Goal: Check status: Check status

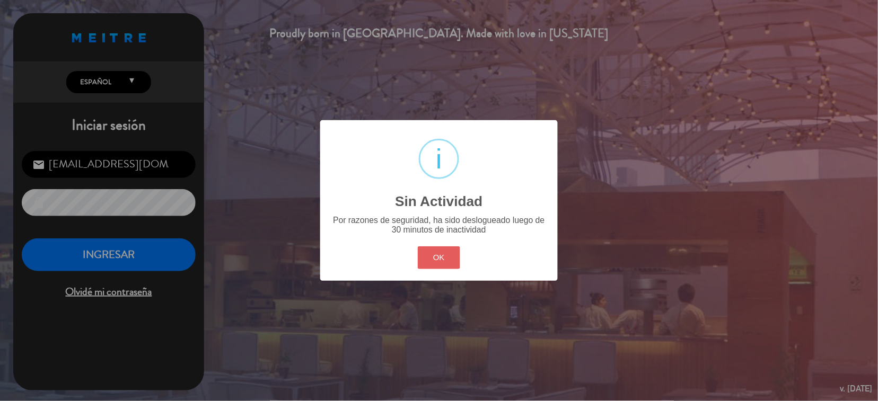
click at [438, 255] on button "OK" at bounding box center [439, 257] width 43 height 23
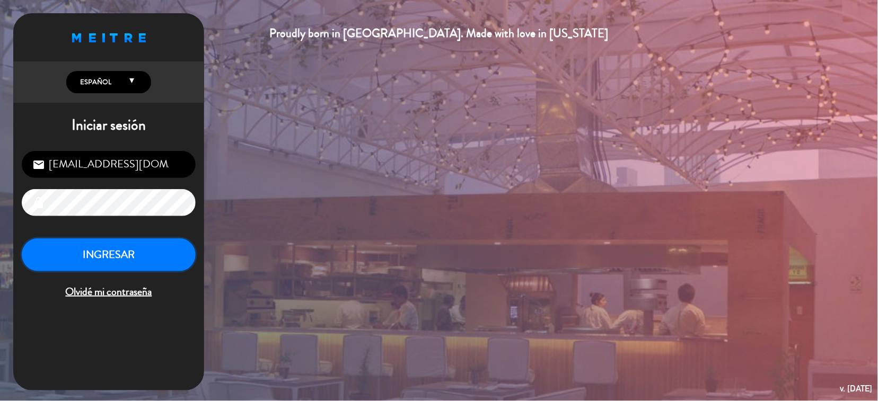
click at [157, 243] on button "INGRESAR" at bounding box center [109, 254] width 174 height 33
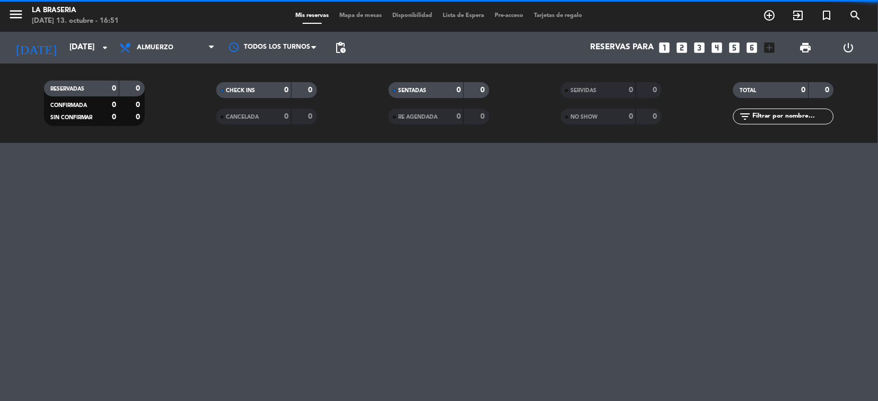
click at [209, 39] on span "Almuerzo" at bounding box center [167, 47] width 106 height 23
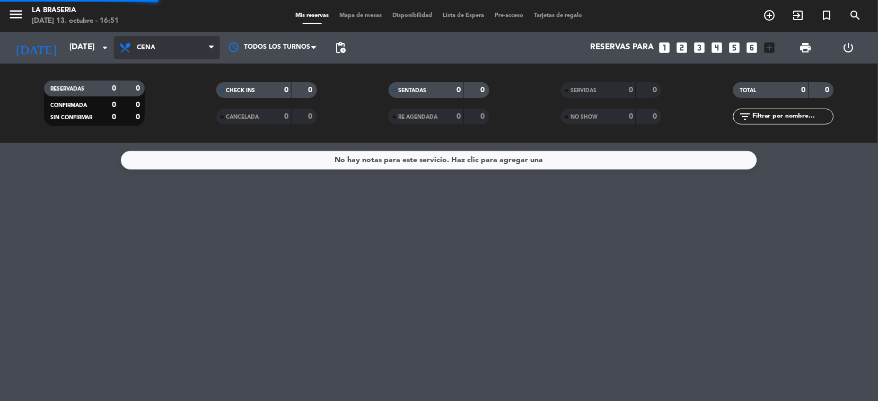
click at [175, 113] on div "menu La Braseria [DATE] 13. octubre - 16:51 Mis reservas Mapa de mesas Disponib…" at bounding box center [439, 71] width 878 height 143
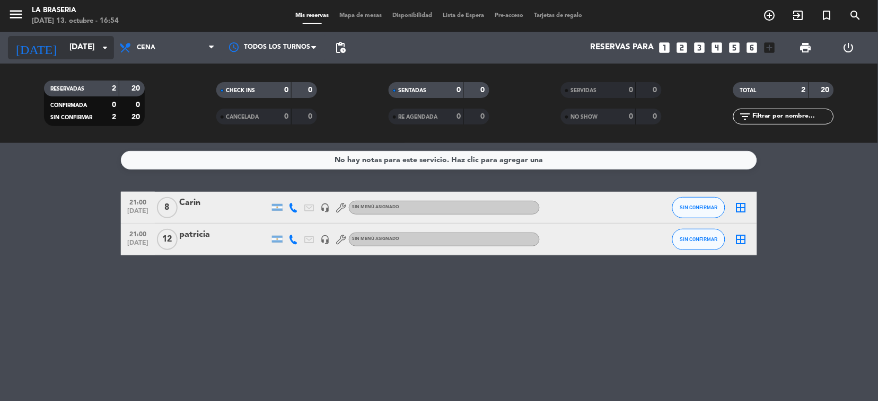
click at [107, 43] on icon "arrow_drop_down" at bounding box center [105, 47] width 13 height 13
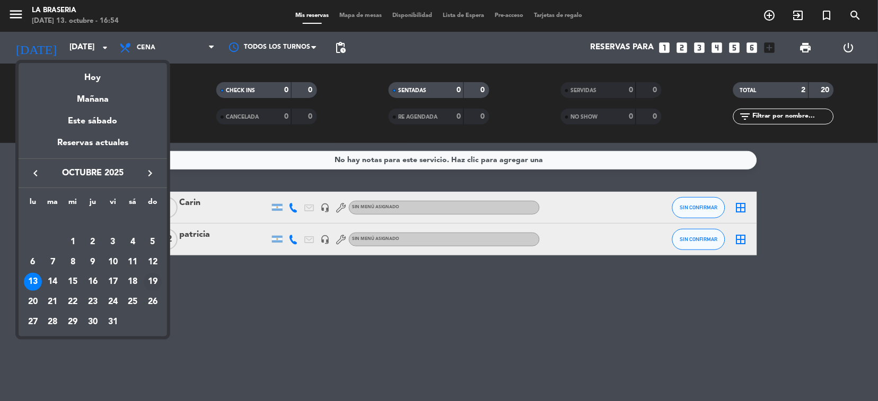
click at [158, 278] on div "19" at bounding box center [153, 282] width 18 height 18
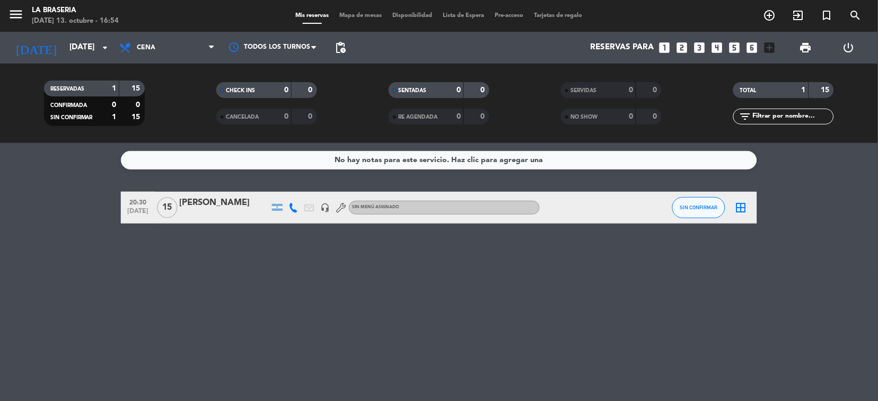
click at [244, 208] on div "[PERSON_NAME]" at bounding box center [224, 203] width 90 height 14
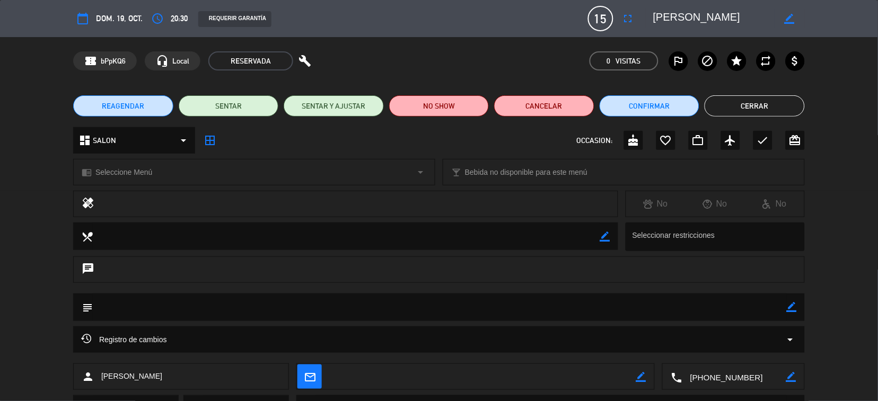
click at [777, 109] on button "Cerrar" at bounding box center [754, 105] width 100 height 21
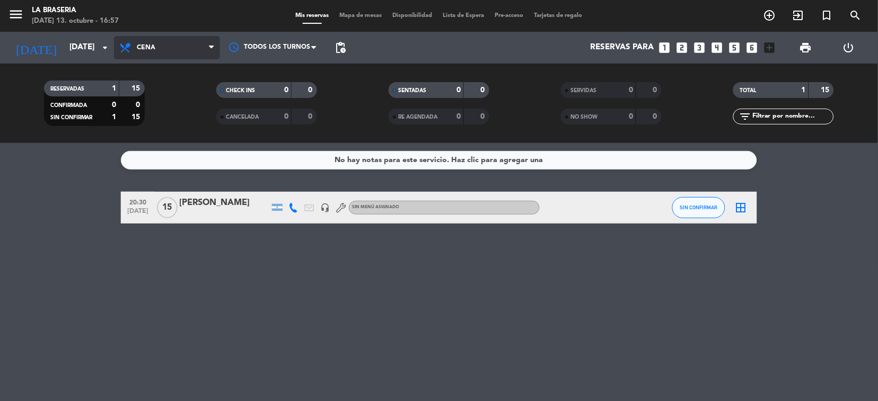
click at [207, 49] on span "Cena" at bounding box center [167, 47] width 106 height 23
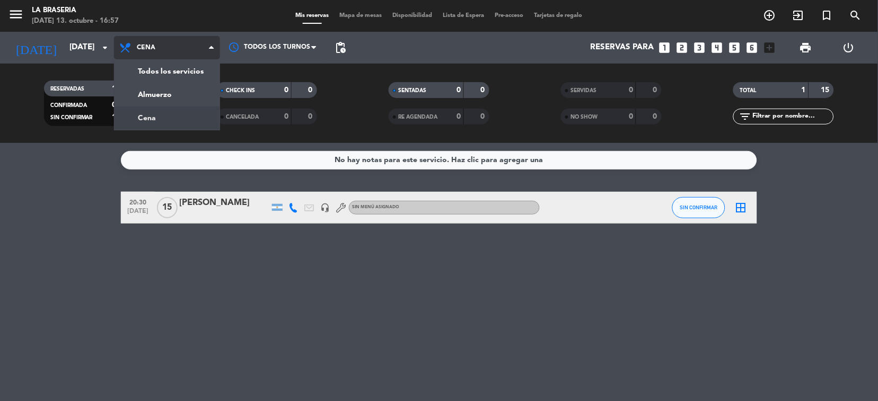
click at [174, 116] on div "menu La Braseria [DATE] 13. octubre - 16:57 Mis reservas Mapa de mesas Disponib…" at bounding box center [439, 71] width 878 height 143
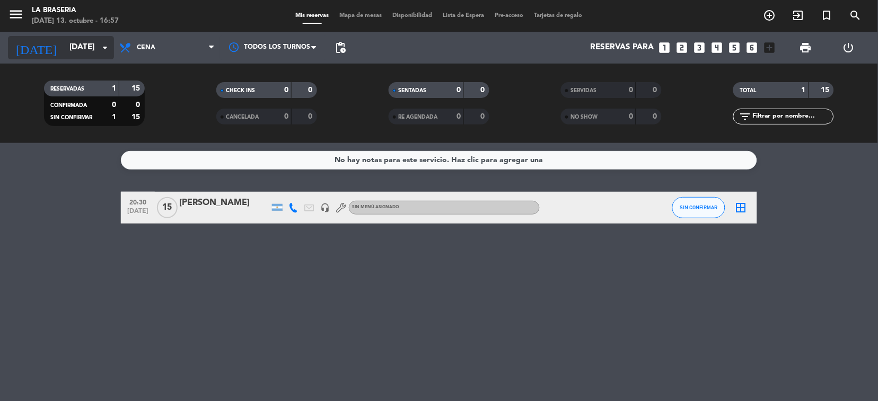
click at [105, 46] on icon "arrow_drop_down" at bounding box center [105, 47] width 13 height 13
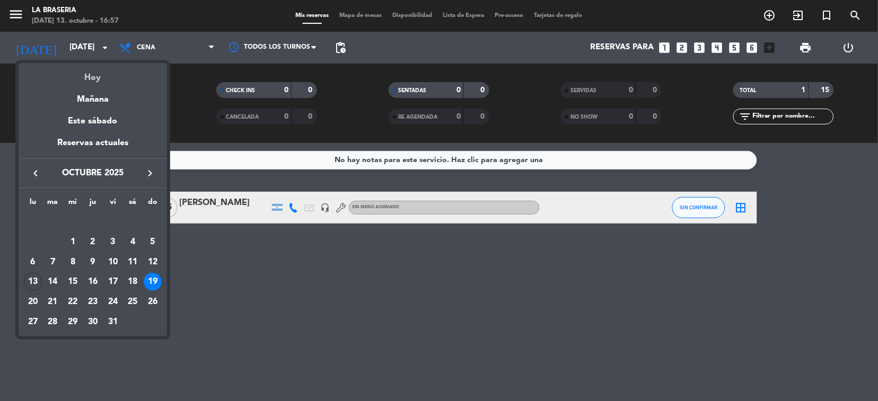
click at [105, 69] on div "Hoy" at bounding box center [93, 74] width 148 height 22
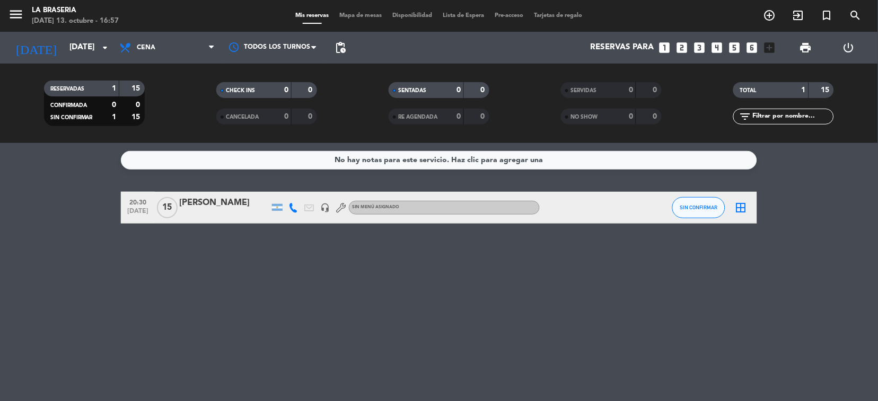
type input "[DATE]"
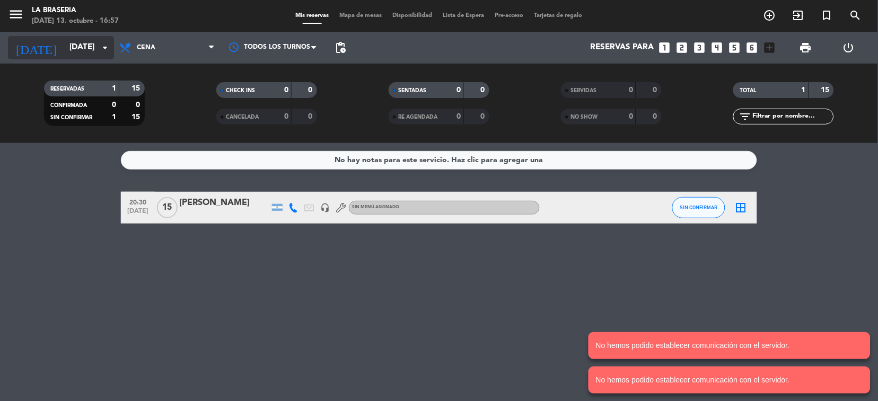
click at [103, 43] on icon "arrow_drop_down" at bounding box center [105, 47] width 13 height 13
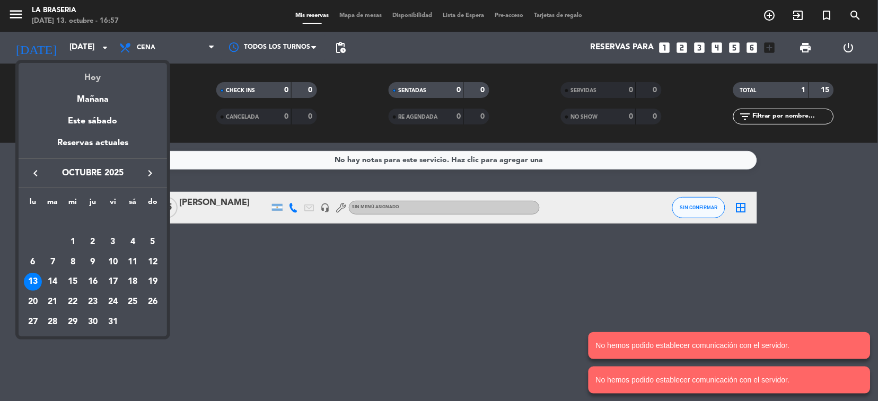
click at [91, 77] on div "Hoy" at bounding box center [93, 74] width 148 height 22
